Goal: Task Accomplishment & Management: Manage account settings

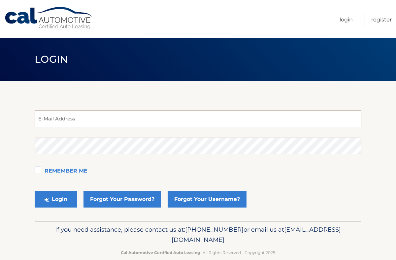
click at [112, 117] on input "email" at bounding box center [198, 118] width 326 height 16
type input "miridiofn@hotmail.com"
click at [40, 171] on label "Remember Me" at bounding box center [198, 171] width 326 height 13
click at [0, 0] on input "Remember Me" at bounding box center [0, 0] width 0 height 0
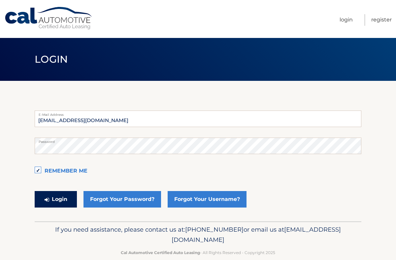
click at [44, 195] on button "Login" at bounding box center [56, 199] width 42 height 16
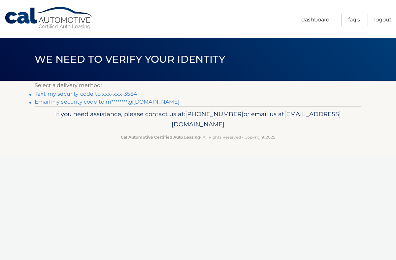
click at [154, 101] on link "Email my security code to m********@hotmail.com" at bounding box center [107, 102] width 145 height 6
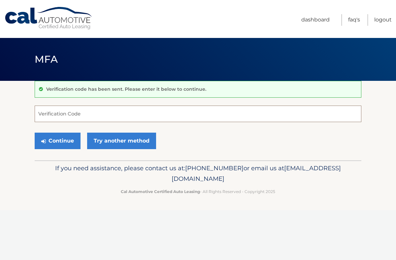
drag, startPoint x: 150, startPoint y: 114, endPoint x: 150, endPoint y: 110, distance: 4.0
click at [150, 112] on input "Verification Code" at bounding box center [198, 113] width 326 height 16
click at [149, 113] on input "Verification Code" at bounding box center [198, 113] width 326 height 16
type input "993580"
click at [75, 142] on button "Continue" at bounding box center [58, 141] width 46 height 16
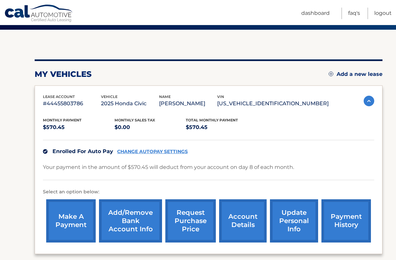
scroll to position [115, 0]
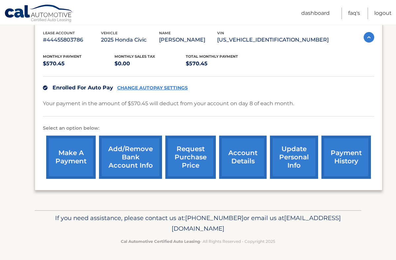
click at [85, 154] on link "make a payment" at bounding box center [70, 156] width 49 height 43
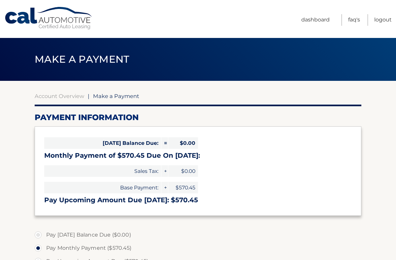
select select "MmEwMzM0YWQtNDM1MS00MmFhLWIwMDAtNDVhYzkxNDY0NGRh"
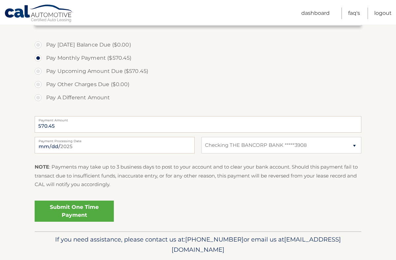
scroll to position [192, 0]
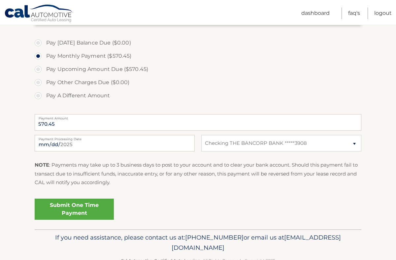
click at [88, 211] on link "Submit One Time Payment" at bounding box center [74, 208] width 79 height 21
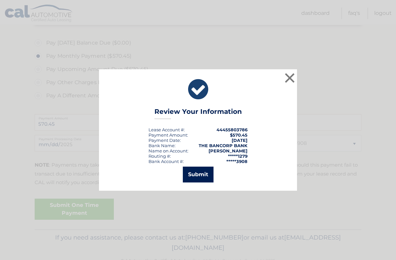
click at [195, 173] on button "Submit" at bounding box center [198, 174] width 31 height 16
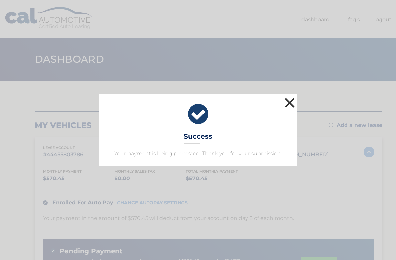
click at [287, 105] on button "×" at bounding box center [289, 102] width 13 height 13
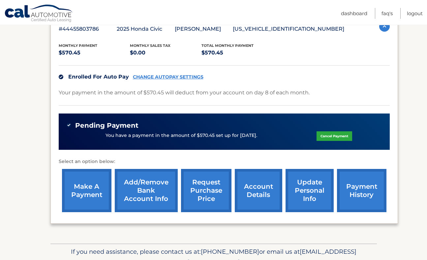
scroll to position [126, 0]
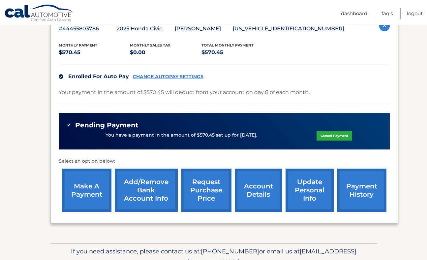
click at [264, 193] on link "account details" at bounding box center [258, 189] width 47 height 43
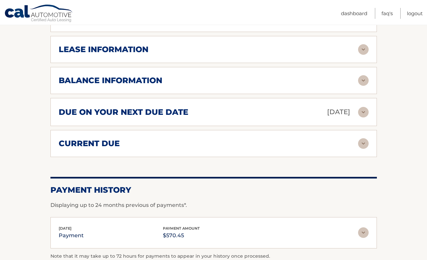
scroll to position [392, 0]
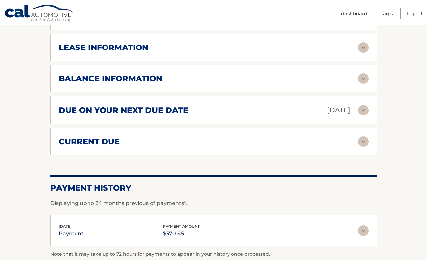
click at [362, 115] on img at bounding box center [363, 110] width 11 height 11
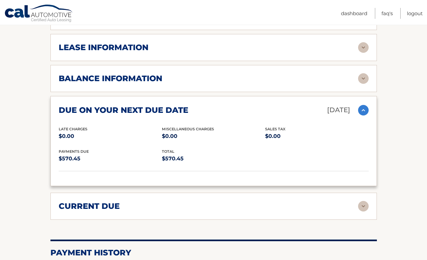
click at [362, 115] on img at bounding box center [363, 110] width 11 height 11
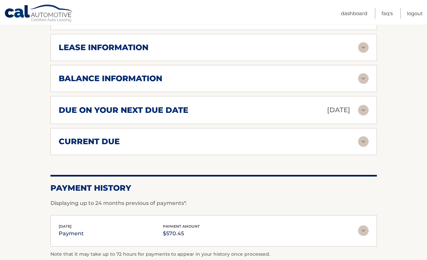
click at [361, 147] on img at bounding box center [363, 141] width 11 height 11
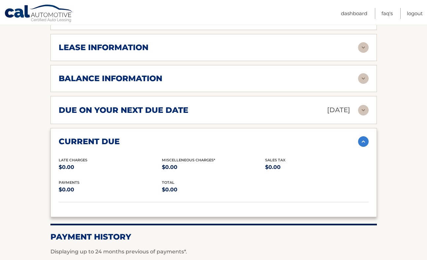
click at [361, 147] on img at bounding box center [363, 141] width 11 height 11
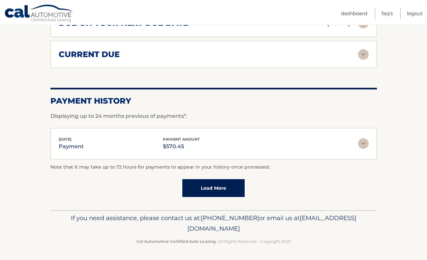
scroll to position [488, 0]
click at [364, 142] on img at bounding box center [363, 143] width 11 height 11
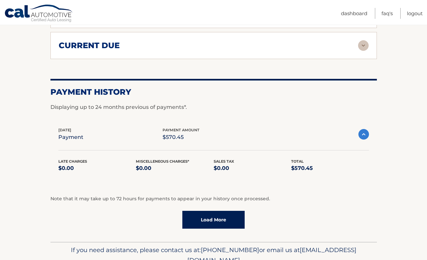
click at [364, 139] on img at bounding box center [363, 134] width 11 height 11
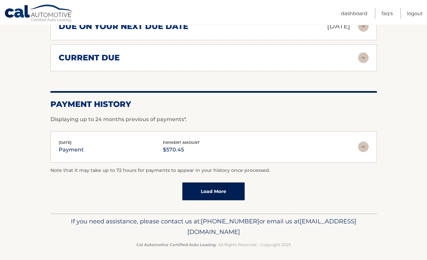
scroll to position [471, 0]
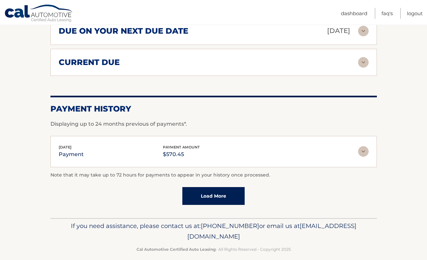
click at [230, 205] on link "Load More" at bounding box center [213, 196] width 62 height 18
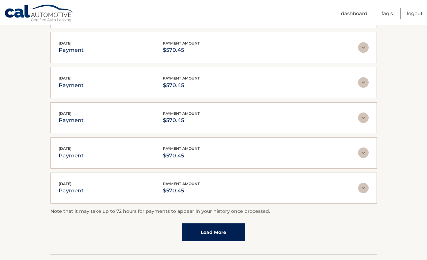
scroll to position [611, 0]
click at [197, 239] on link "Load More" at bounding box center [213, 232] width 62 height 18
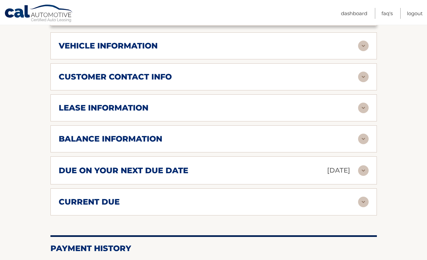
scroll to position [331, 0]
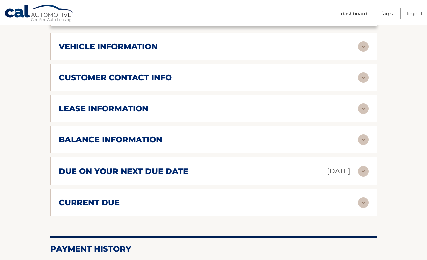
click at [360, 145] on img at bounding box center [363, 139] width 11 height 11
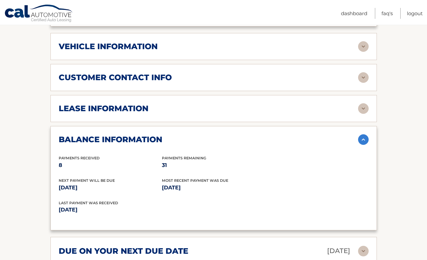
click at [360, 145] on img at bounding box center [363, 139] width 11 height 11
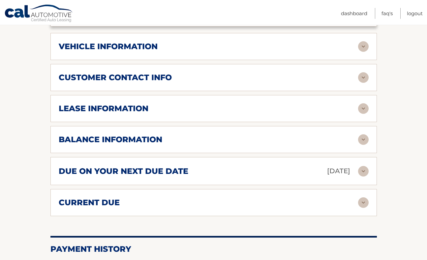
click at [361, 112] on div "lease information Contract Start Date Jan 08, 2025 Term 39 Maturity Date Apr 08…" at bounding box center [213, 108] width 326 height 27
click at [361, 114] on img at bounding box center [363, 108] width 11 height 11
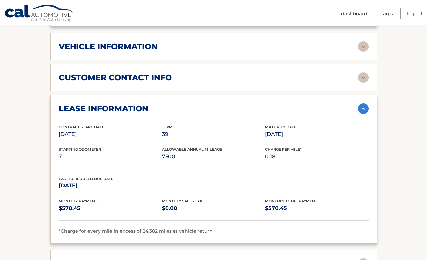
click at [363, 114] on img at bounding box center [363, 108] width 11 height 11
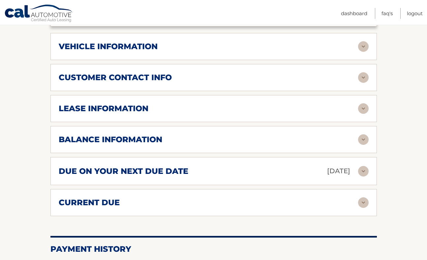
click at [363, 83] on img at bounding box center [363, 77] width 11 height 11
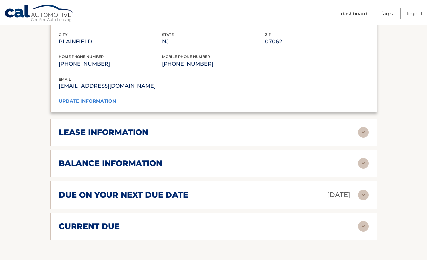
scroll to position [436, 0]
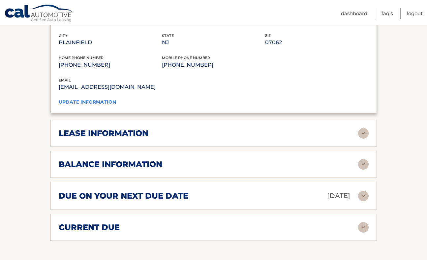
click at [108, 105] on link "update information" at bounding box center [87, 102] width 57 height 6
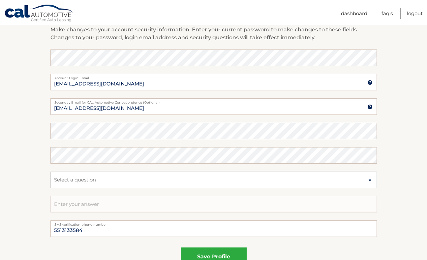
scroll to position [272, 0]
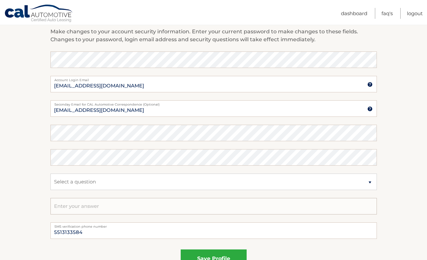
click at [92, 205] on input "text" at bounding box center [213, 206] width 326 height 16
click at [102, 231] on input "5513133584" at bounding box center [213, 230] width 326 height 16
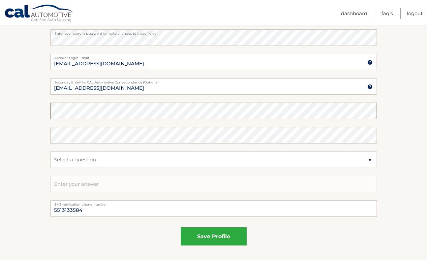
scroll to position [295, 0]
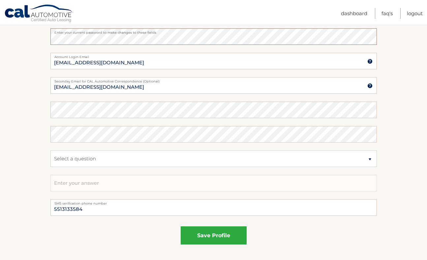
click at [45, 37] on section "Account Overview | Edit Profile account information 829 EAST 3RD ST Street Addr…" at bounding box center [213, 25] width 427 height 480
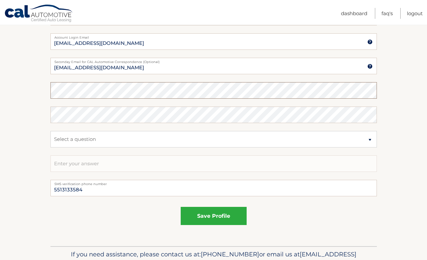
scroll to position [316, 0]
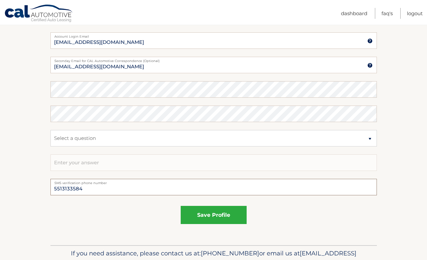
drag, startPoint x: 82, startPoint y: 185, endPoint x: 54, endPoint y: 184, distance: 28.4
click at [54, 184] on input "5513133584" at bounding box center [213, 187] width 326 height 16
drag, startPoint x: 54, startPoint y: 184, endPoint x: 93, endPoint y: 183, distance: 38.9
click at [93, 183] on div "5513133584 SMS verification phone number" at bounding box center [213, 187] width 326 height 16
click at [87, 185] on input "5513133584" at bounding box center [213, 187] width 326 height 16
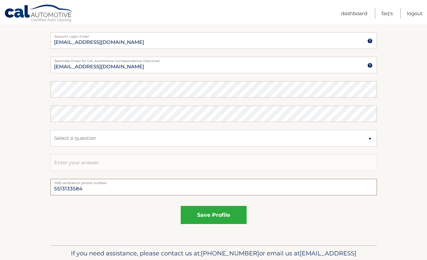
click at [84, 189] on input "5513133584" at bounding box center [213, 187] width 326 height 16
type input "5"
type input "2016886133"
click at [205, 216] on button "save profile" at bounding box center [214, 215] width 66 height 18
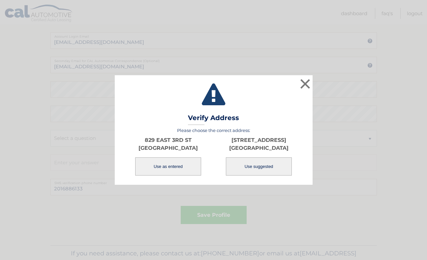
click at [182, 162] on button "Use as entered" at bounding box center [168, 166] width 66 height 18
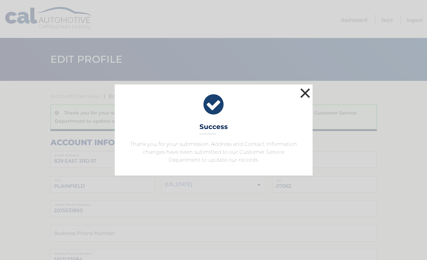
click at [304, 92] on button "×" at bounding box center [305, 92] width 13 height 13
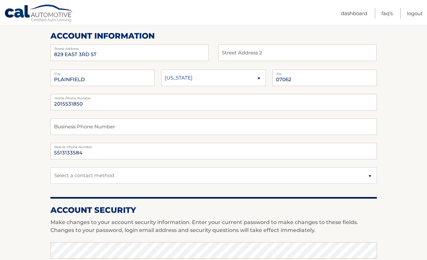
scroll to position [107, 0]
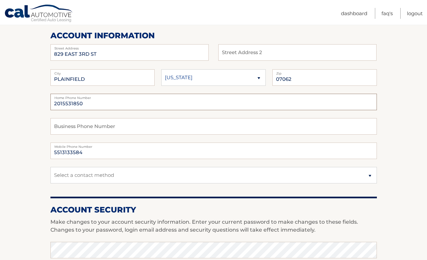
click at [86, 105] on input "2015531850" at bounding box center [213, 102] width 326 height 16
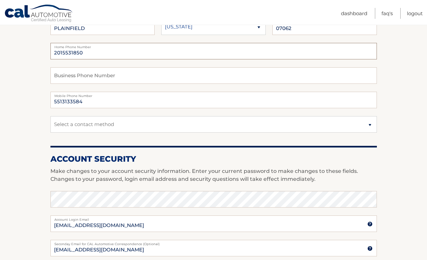
scroll to position [157, 0]
